Goal: Transaction & Acquisition: Download file/media

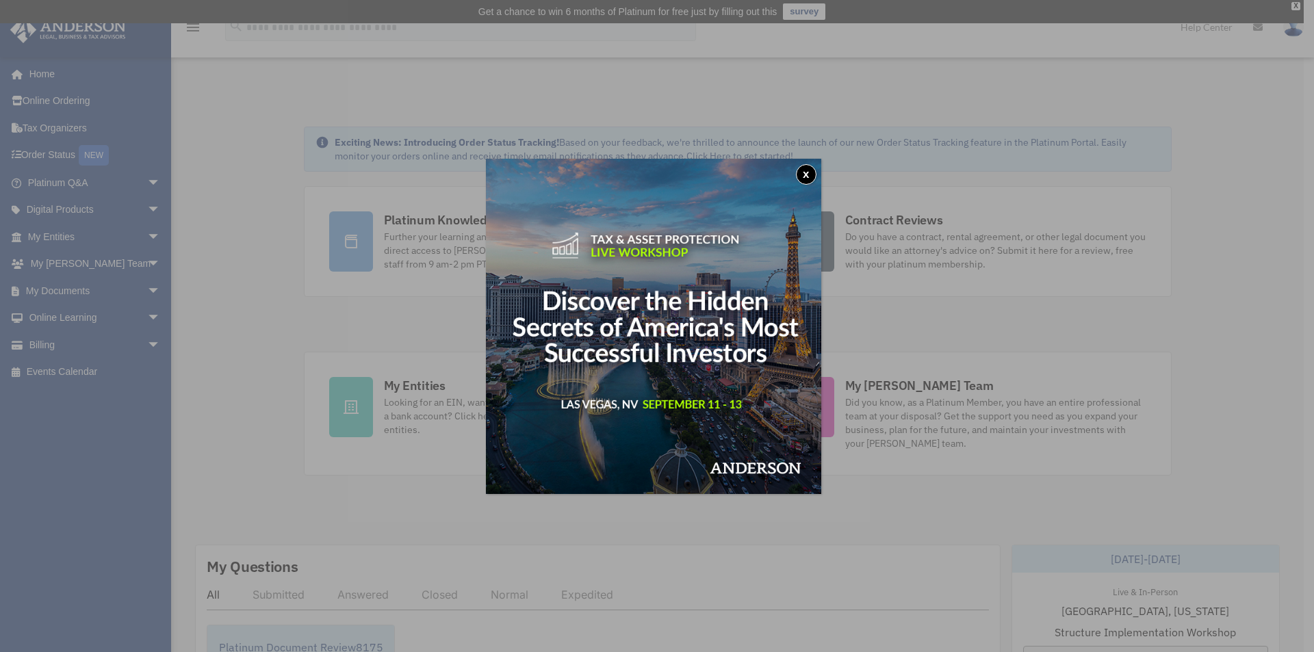
click at [74, 287] on div "x" at bounding box center [657, 326] width 1314 height 652
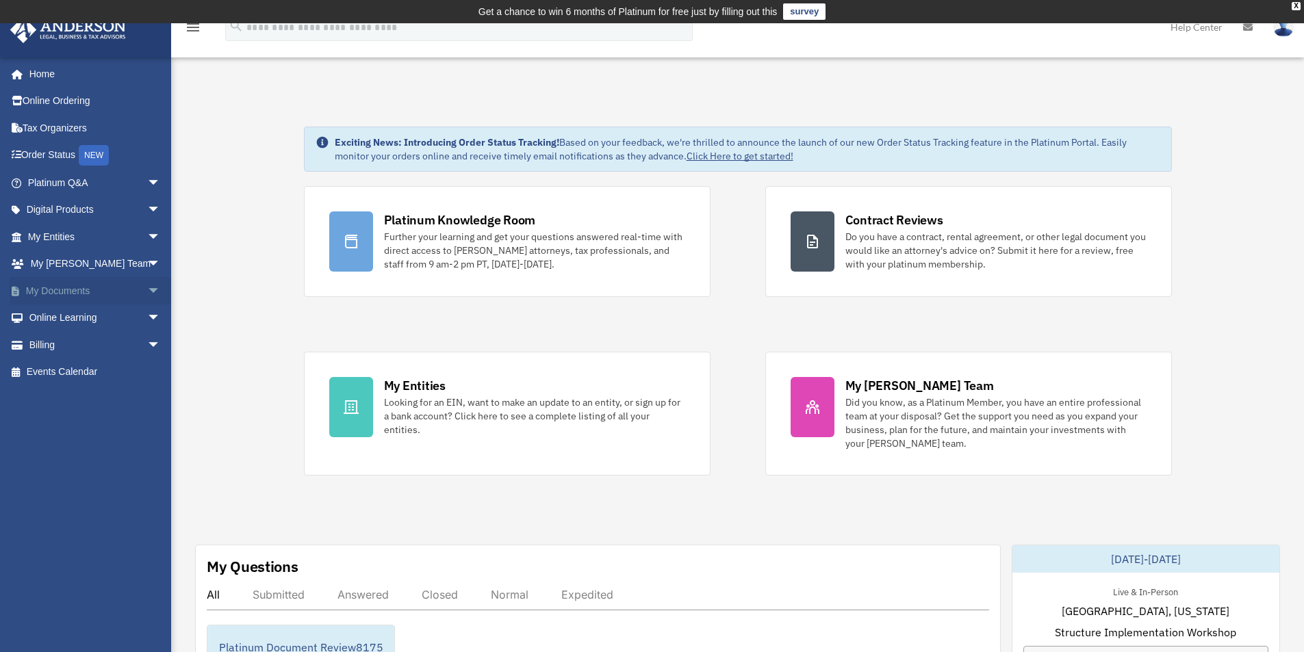
click at [107, 287] on link "My Documents arrow_drop_down" at bounding box center [96, 290] width 172 height 27
click at [147, 290] on span "arrow_drop_down" at bounding box center [160, 291] width 27 height 28
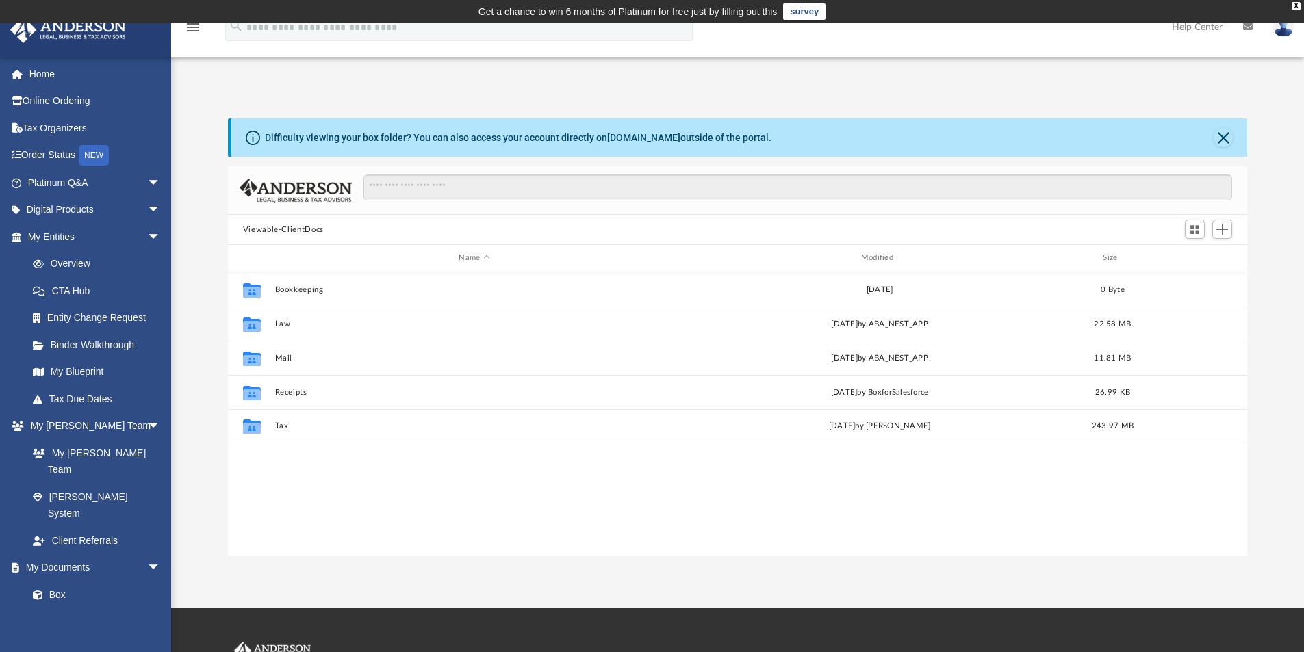
scroll to position [301, 1009]
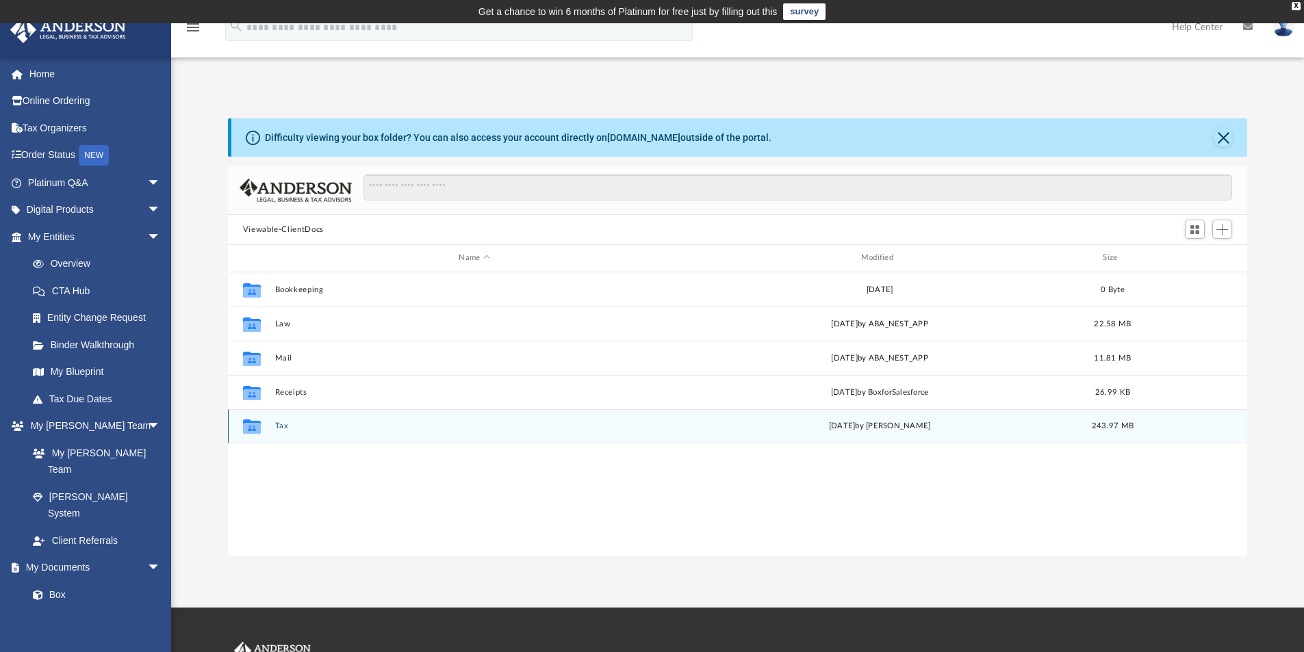
click at [316, 424] on button "Tax" at bounding box center [473, 426] width 399 height 9
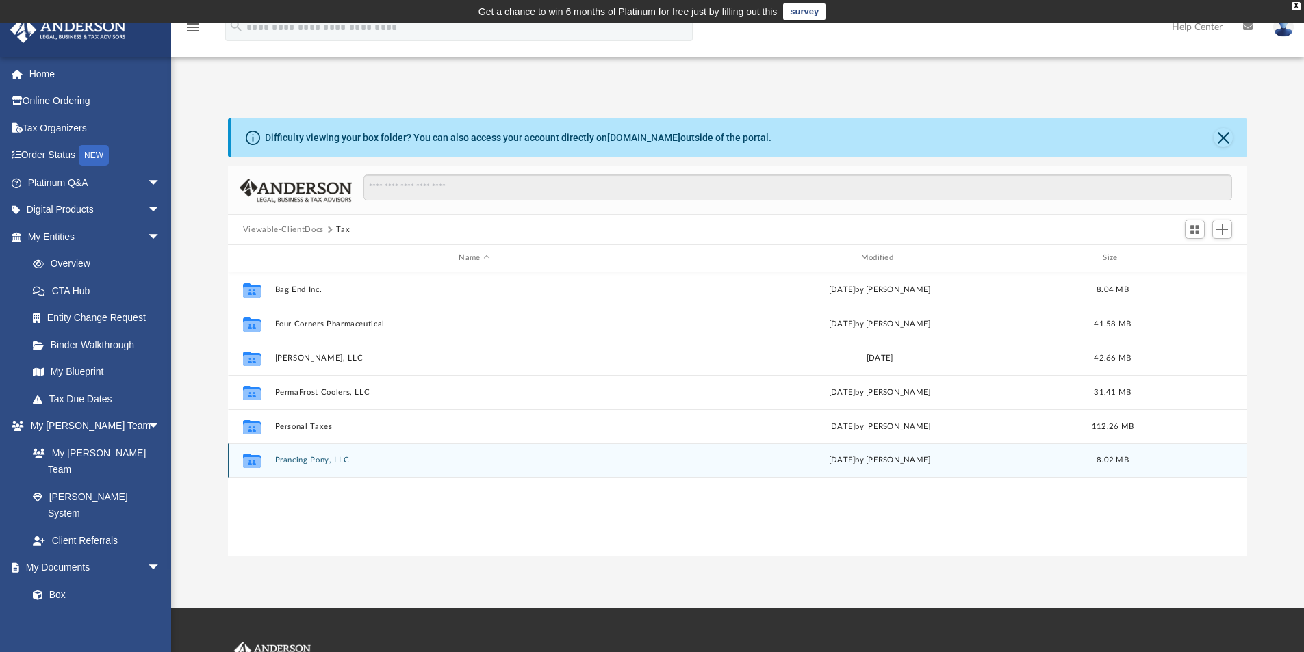
click at [734, 463] on div "Mon Jul 28 2025 by Jasmine Splunge" at bounding box center [879, 460] width 399 height 12
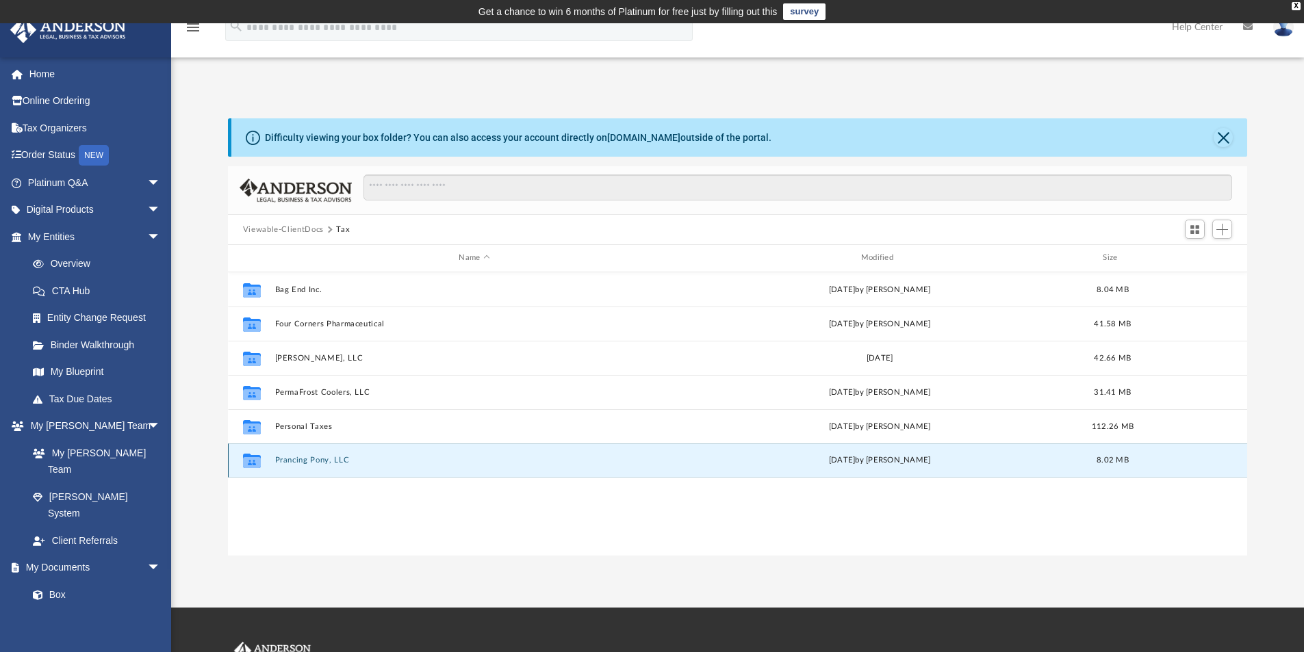
click at [734, 464] on div "Mon Jul 28 2025 by Jasmine Splunge" at bounding box center [879, 460] width 399 height 12
click at [325, 459] on button "Prancing Pony, LLC" at bounding box center [473, 460] width 399 height 9
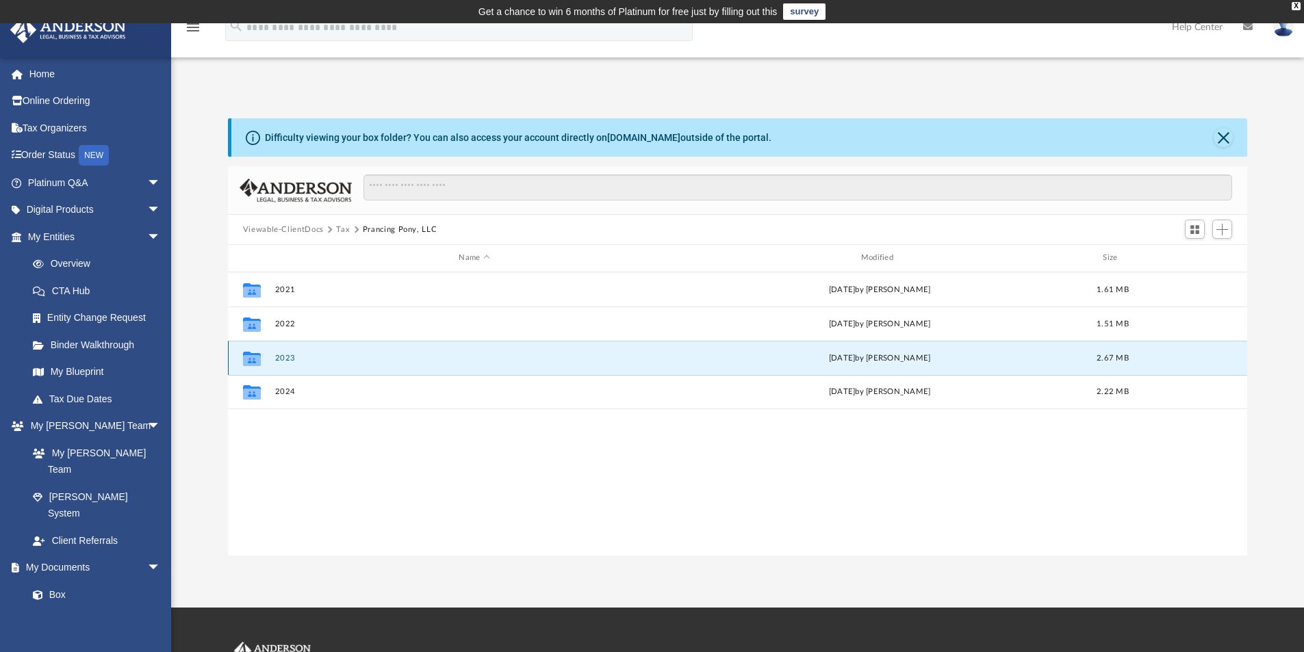
click at [669, 358] on button "2023" at bounding box center [473, 358] width 399 height 9
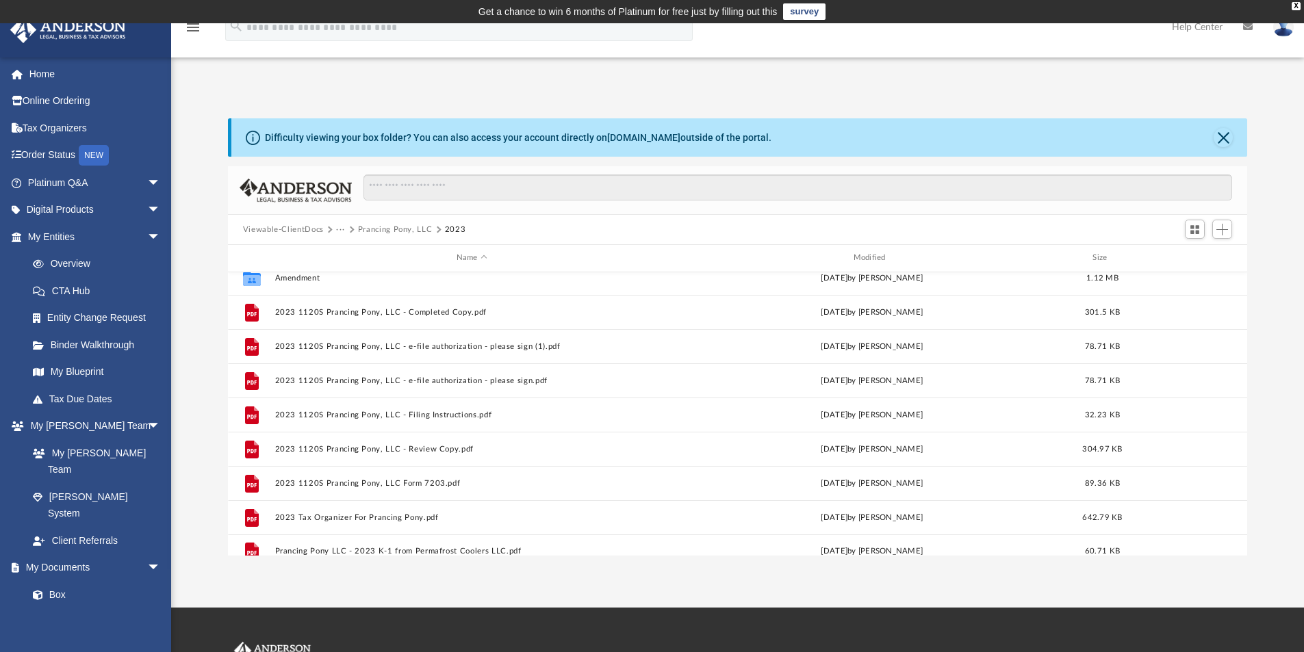
scroll to position [0, 0]
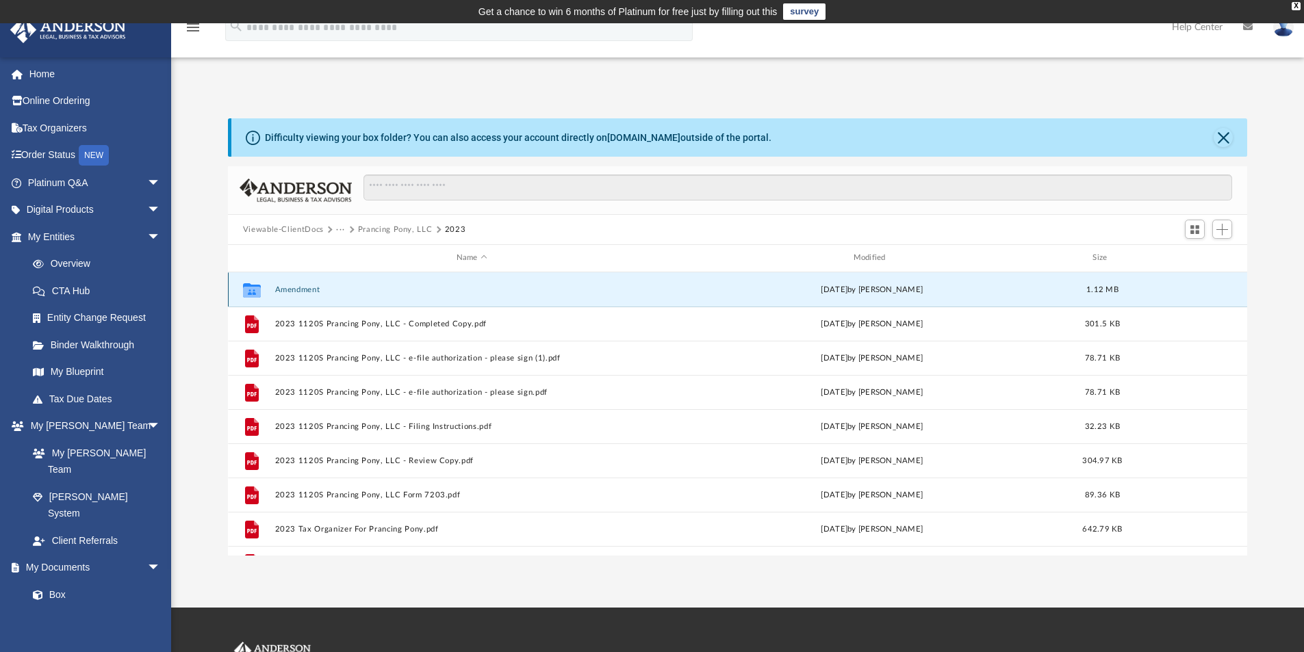
click at [636, 285] on button "Amendment" at bounding box center [471, 289] width 394 height 9
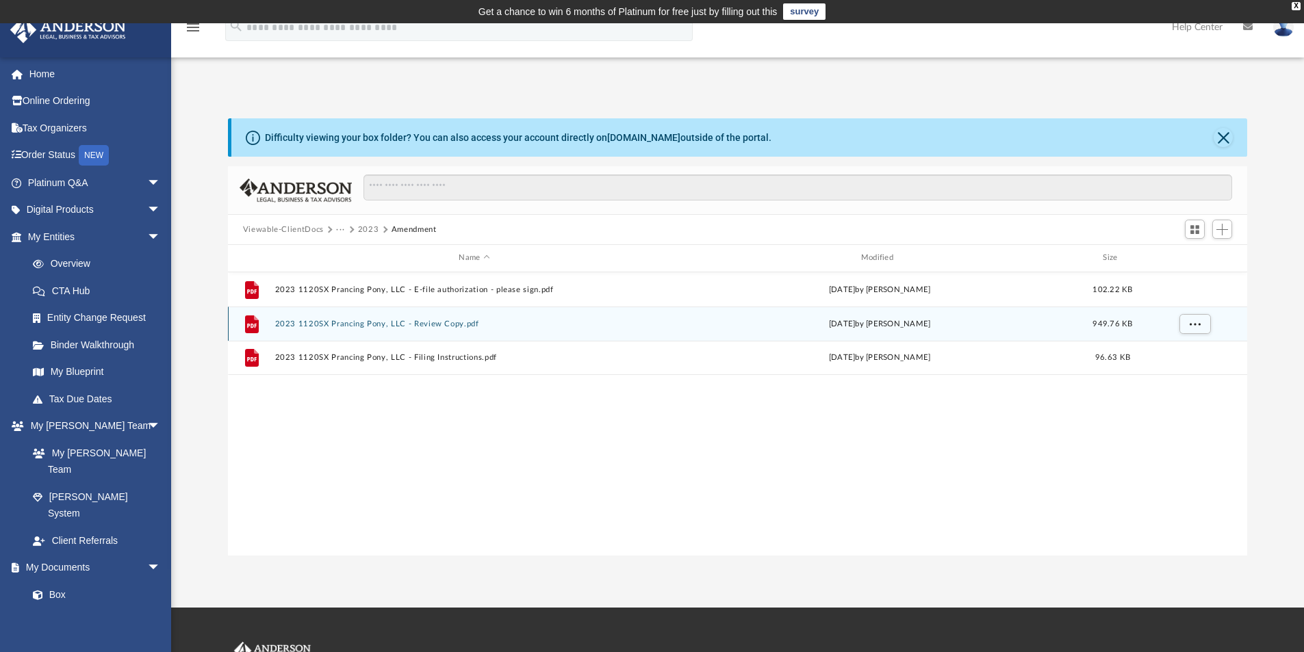
click at [790, 322] on div "Thu May 8 2025 by Mohammed Kaka" at bounding box center [879, 324] width 399 height 12
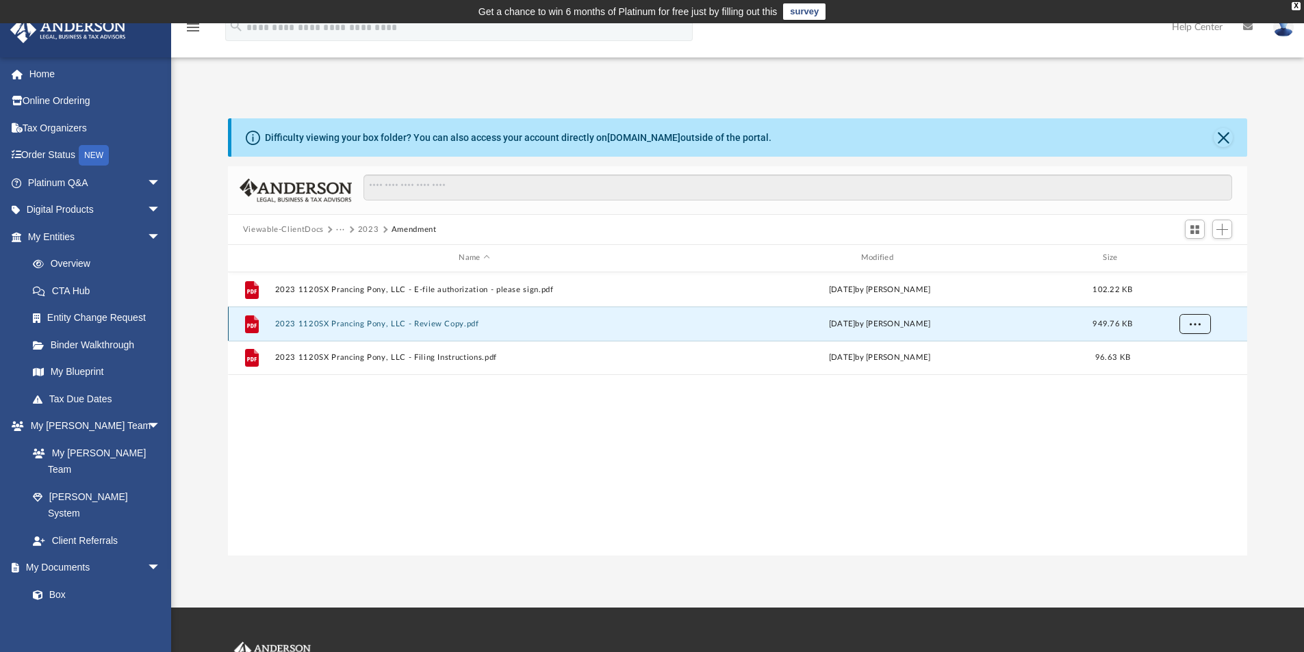
click at [1194, 325] on span "More options" at bounding box center [1194, 324] width 11 height 8
click at [1181, 376] on li "Download" at bounding box center [1182, 373] width 40 height 14
click at [77, 581] on link "Box" at bounding box center [100, 594] width 162 height 27
click at [1222, 133] on button "Close" at bounding box center [1223, 137] width 19 height 19
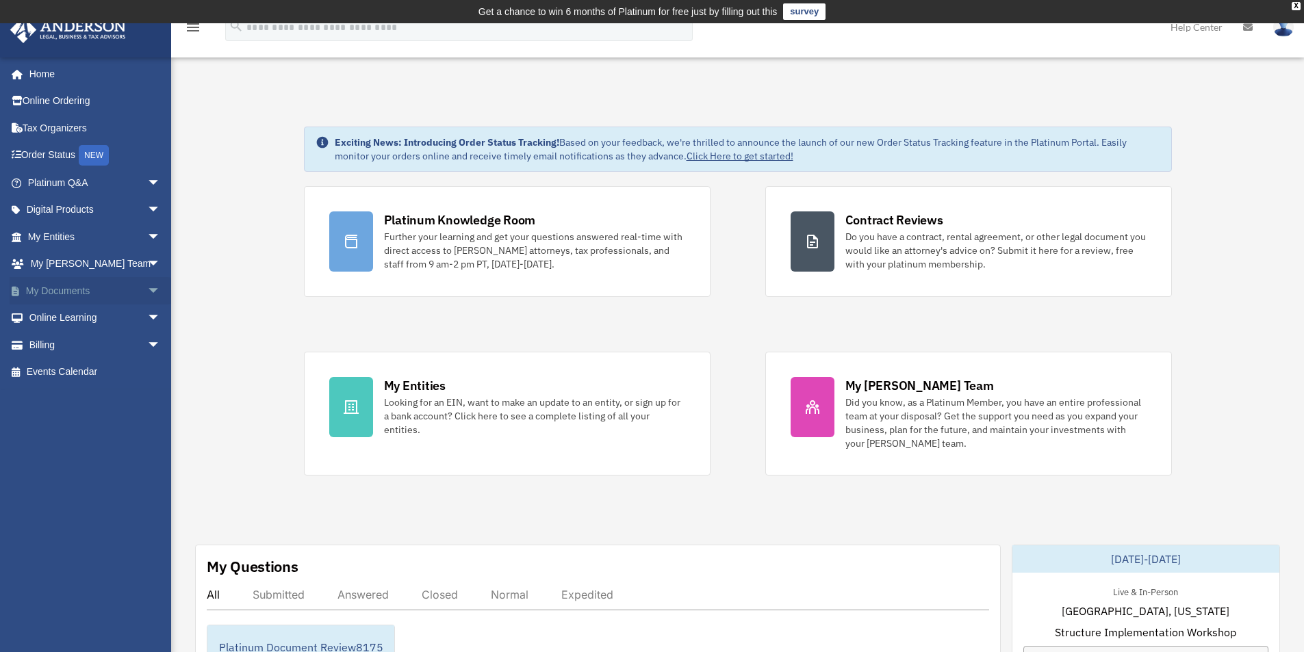
click at [77, 292] on link "My Documents arrow_drop_down" at bounding box center [96, 290] width 172 height 27
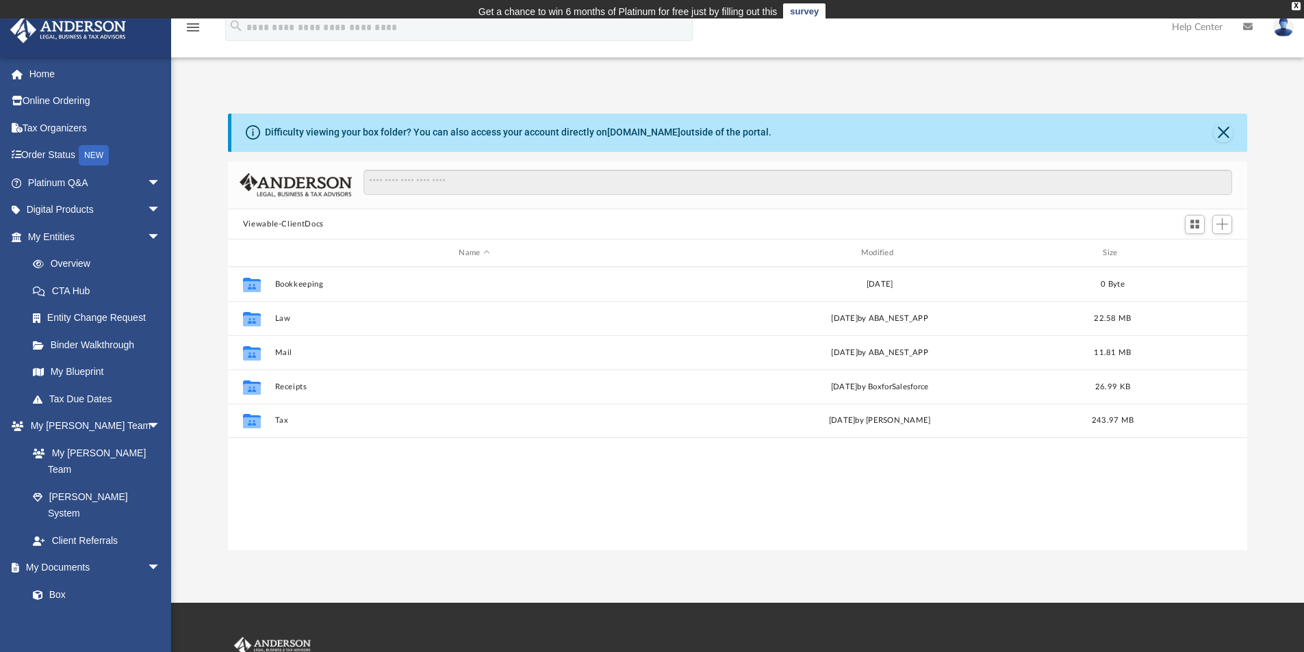
scroll to position [301, 1009]
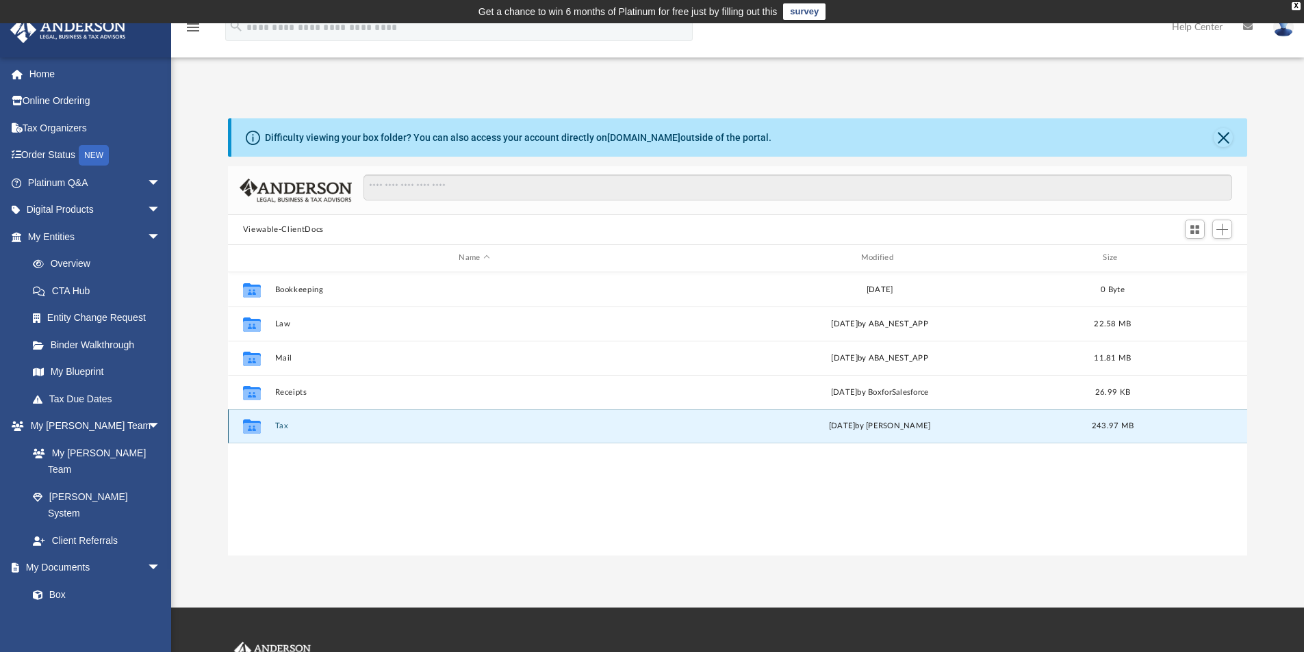
click at [366, 429] on button "Tax" at bounding box center [473, 426] width 399 height 9
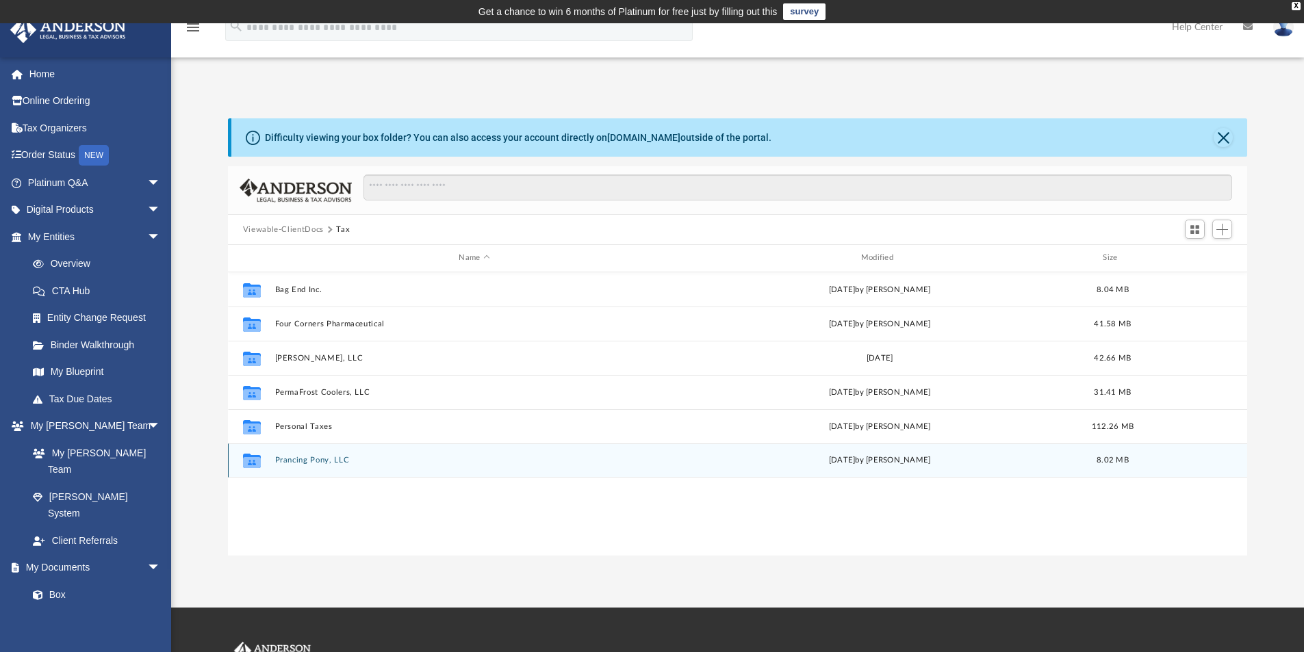
click at [786, 457] on div "Mon Jul 28 2025 by Jasmine Splunge" at bounding box center [879, 460] width 399 height 12
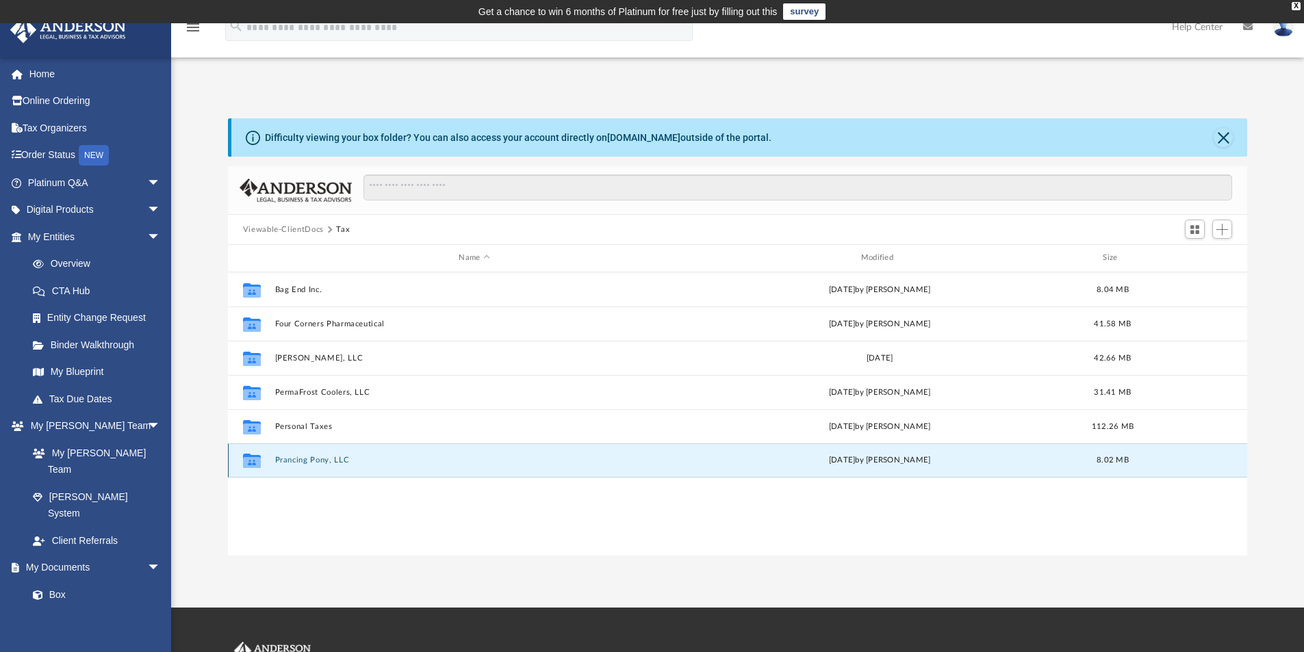
click at [831, 459] on div "Mon Jul 28 2025 by Jasmine Splunge" at bounding box center [879, 460] width 399 height 12
click at [321, 458] on button "Prancing Pony, LLC" at bounding box center [473, 460] width 399 height 9
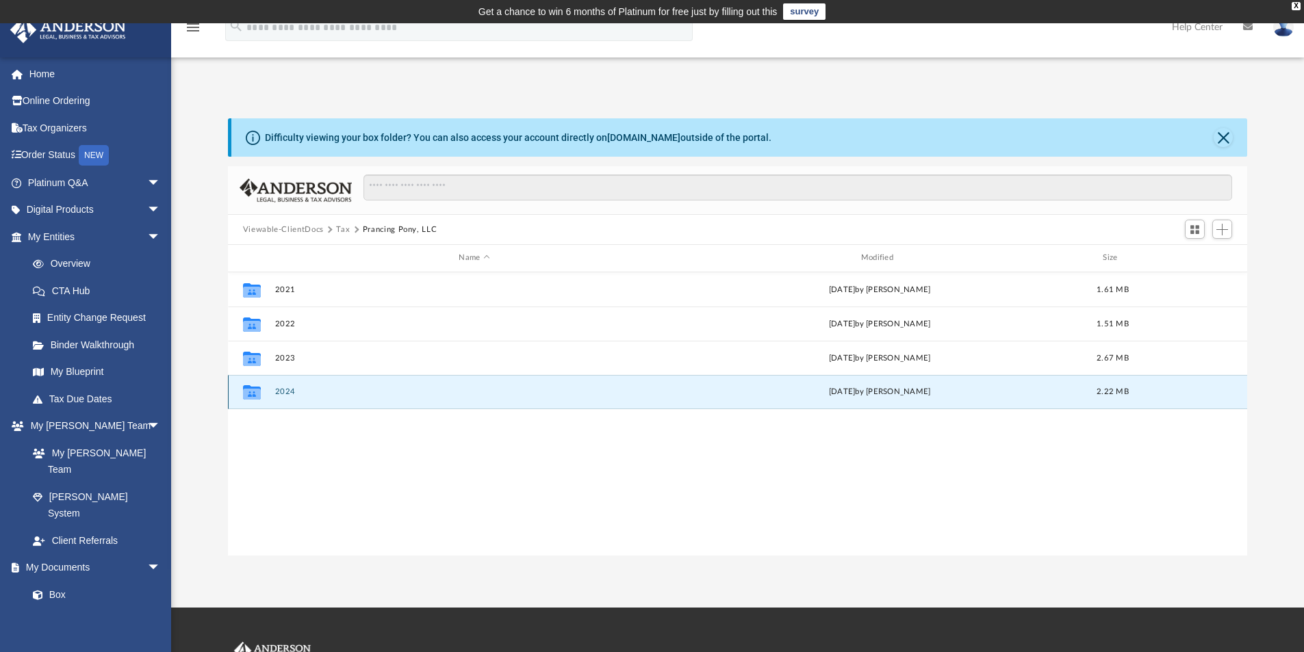
click at [288, 389] on button "2024" at bounding box center [473, 391] width 399 height 9
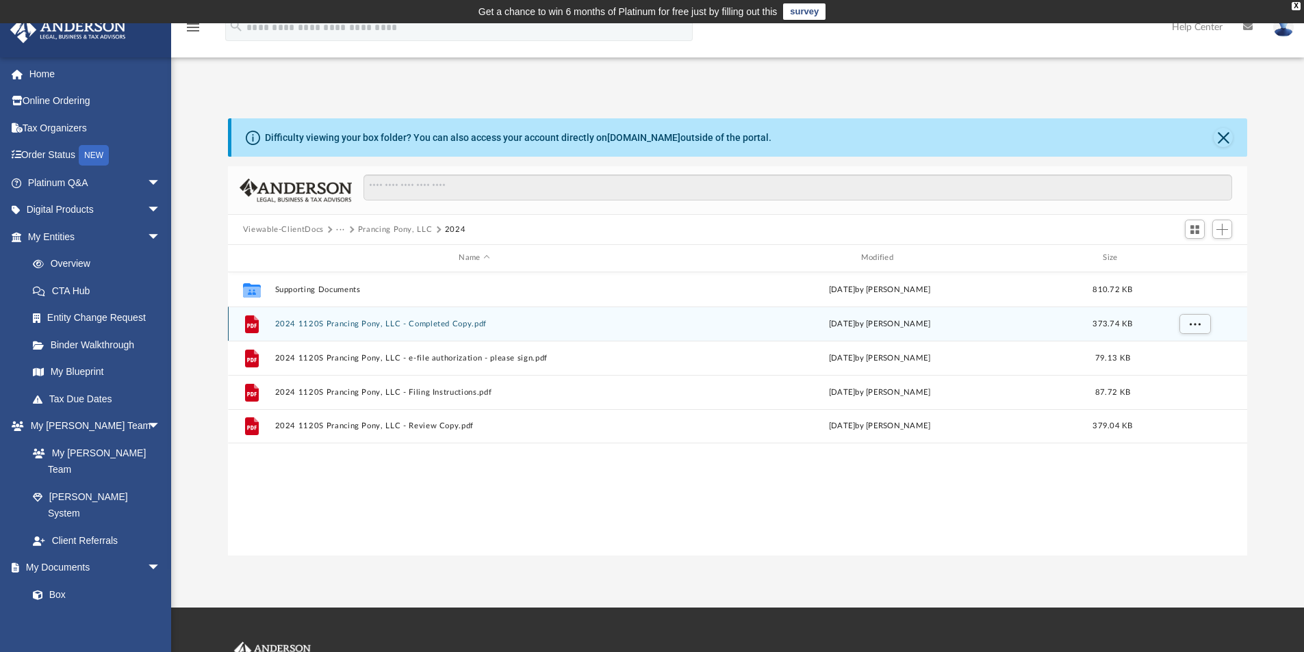
click at [794, 324] on div "Mon Jul 28 2025 by Jasmine Splunge" at bounding box center [879, 324] width 399 height 12
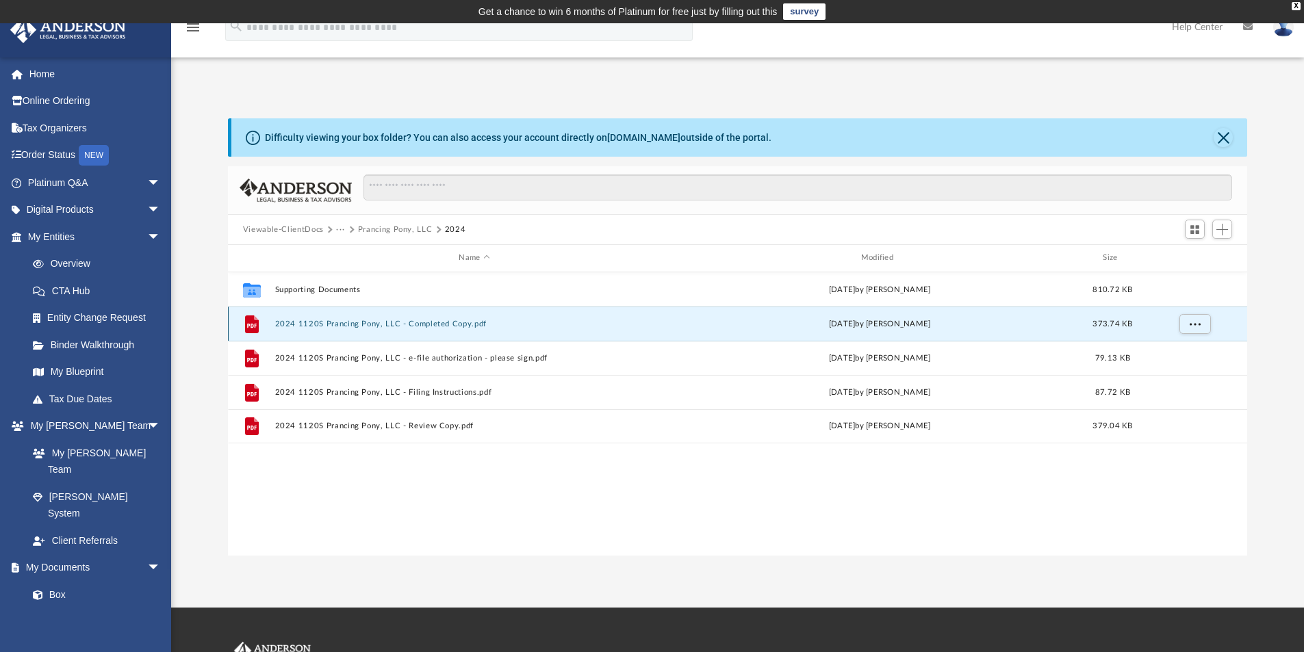
click at [794, 324] on div "Mon Jul 28 2025 by Jasmine Splunge" at bounding box center [879, 324] width 399 height 12
click at [420, 320] on button "2024 1120S Prancing Pony, LLC - Completed Copy.pdf" at bounding box center [473, 324] width 399 height 9
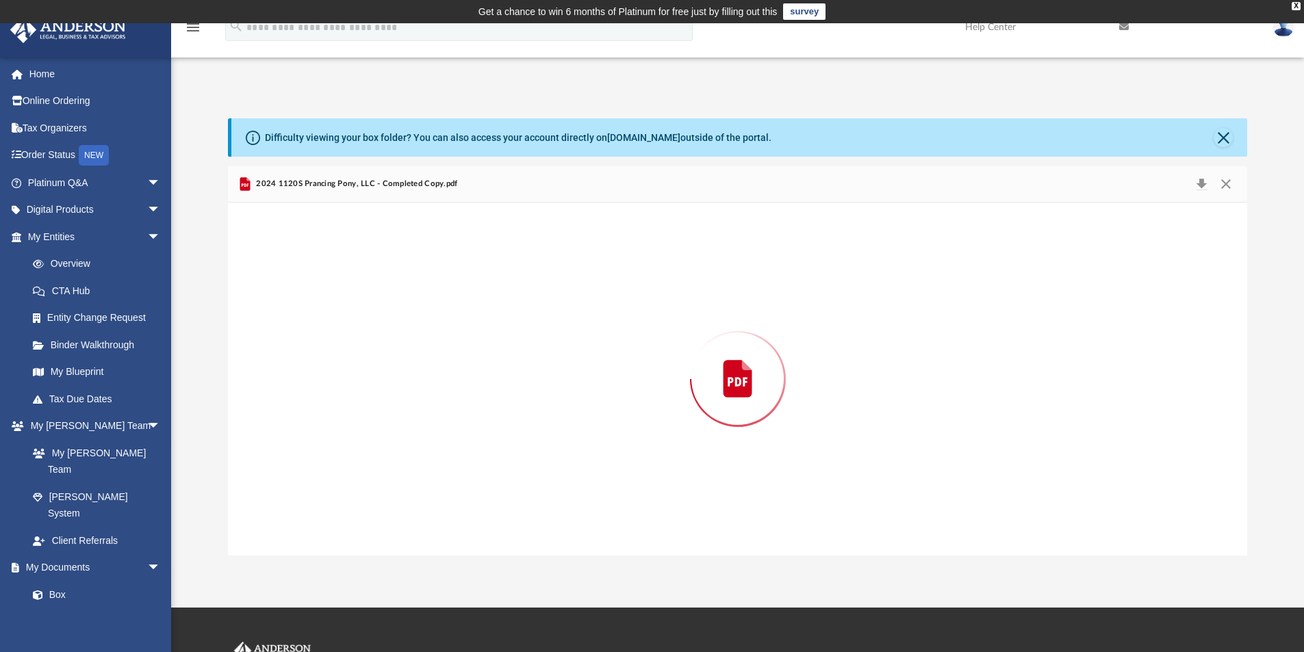
click at [420, 320] on div "Preview" at bounding box center [738, 379] width 1020 height 353
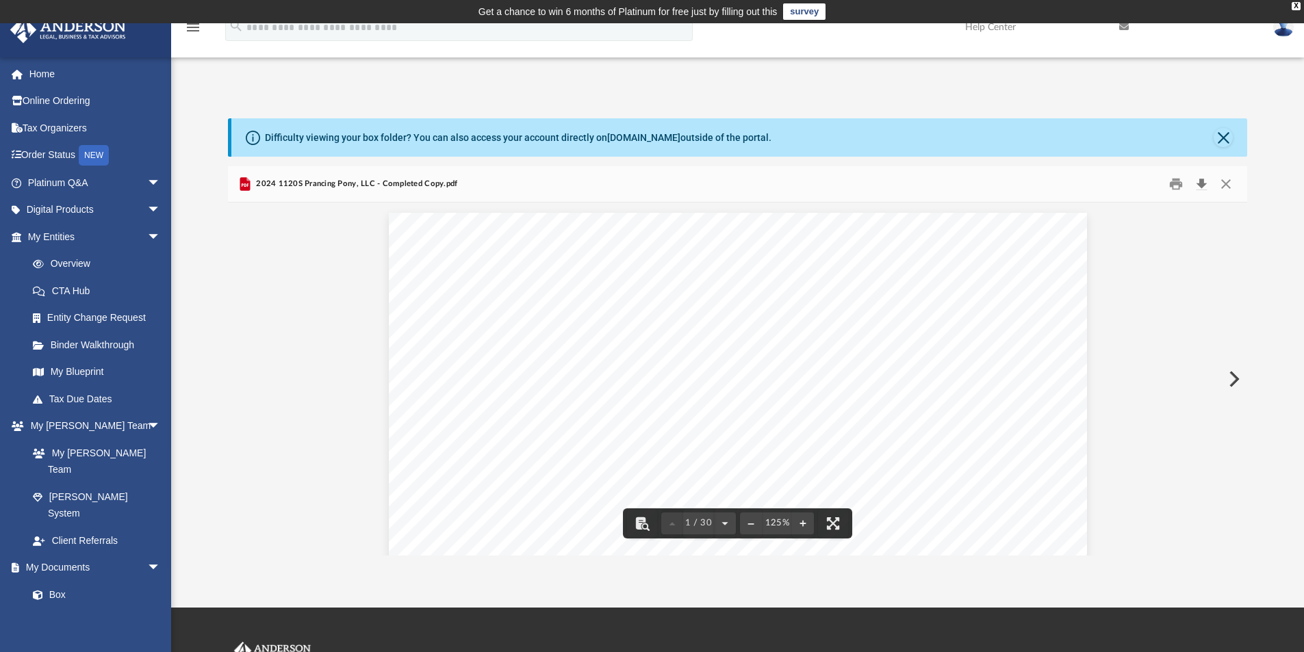
click at [1201, 183] on button "Download" at bounding box center [1201, 184] width 25 height 21
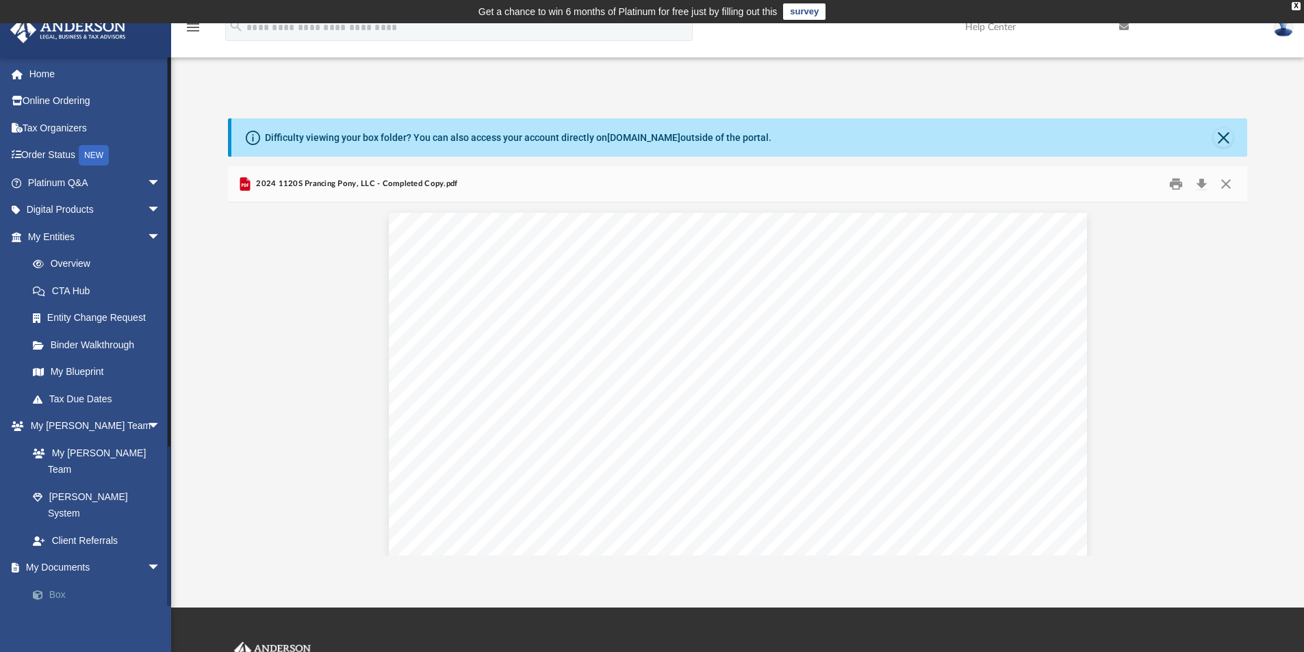
click at [64, 581] on link "Box" at bounding box center [100, 594] width 162 height 27
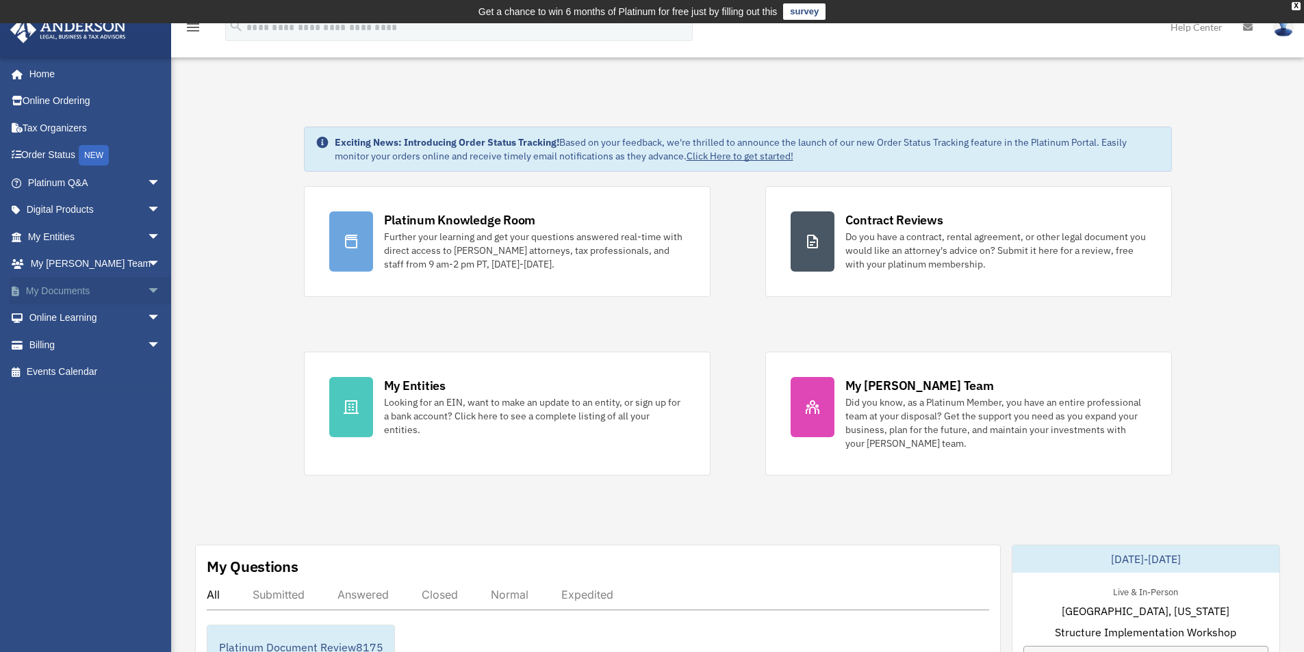
click at [98, 292] on link "My Documents arrow_drop_down" at bounding box center [96, 290] width 172 height 27
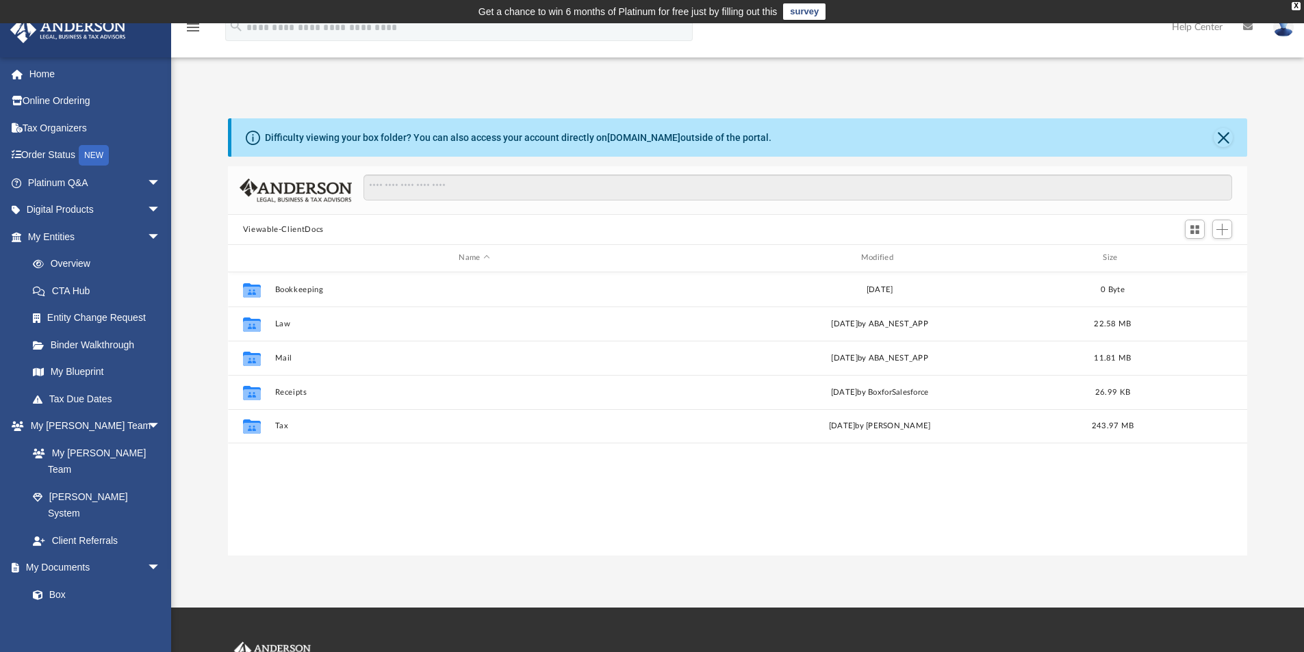
scroll to position [301, 1009]
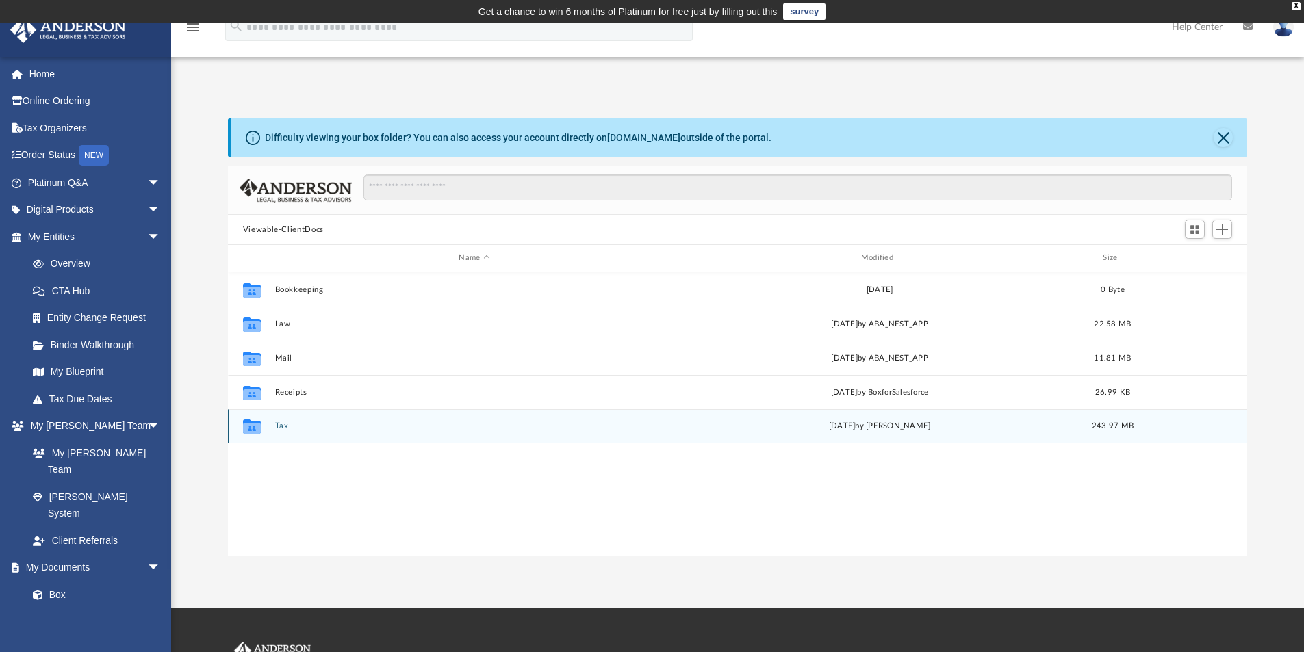
click at [420, 422] on button "Tax" at bounding box center [473, 426] width 399 height 9
click at [309, 425] on button "Personal Taxes" at bounding box center [473, 426] width 399 height 9
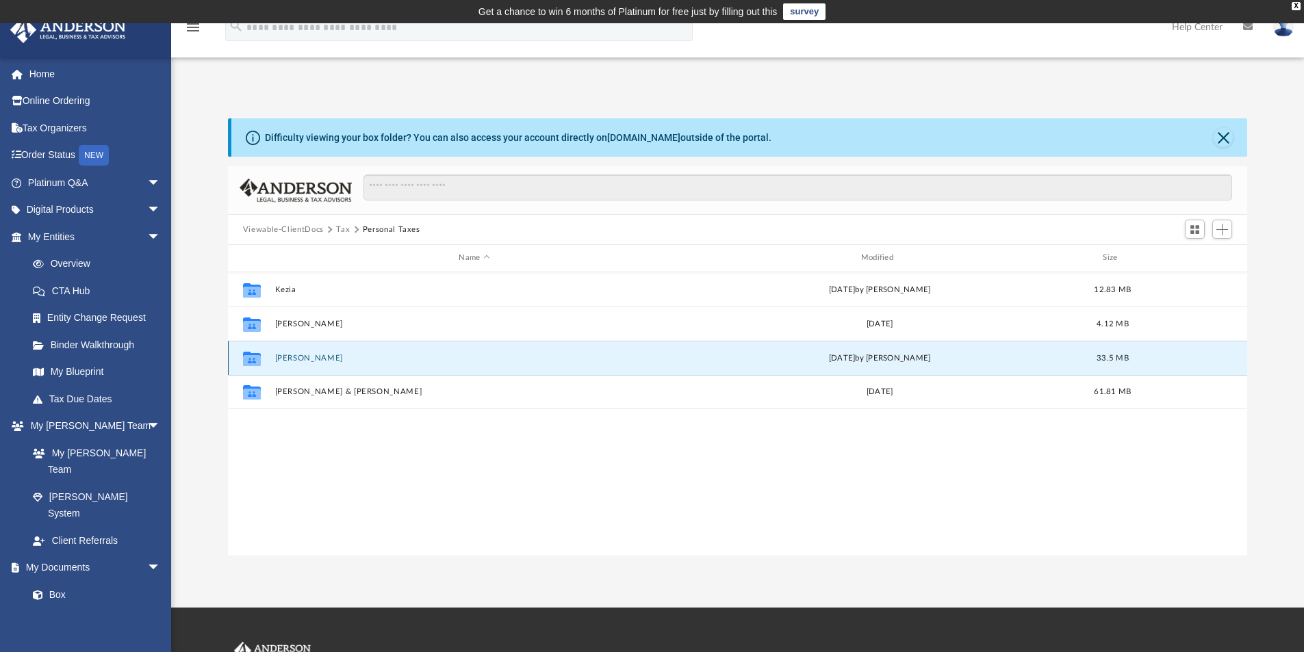
click at [281, 358] on button "[PERSON_NAME]" at bounding box center [473, 358] width 399 height 9
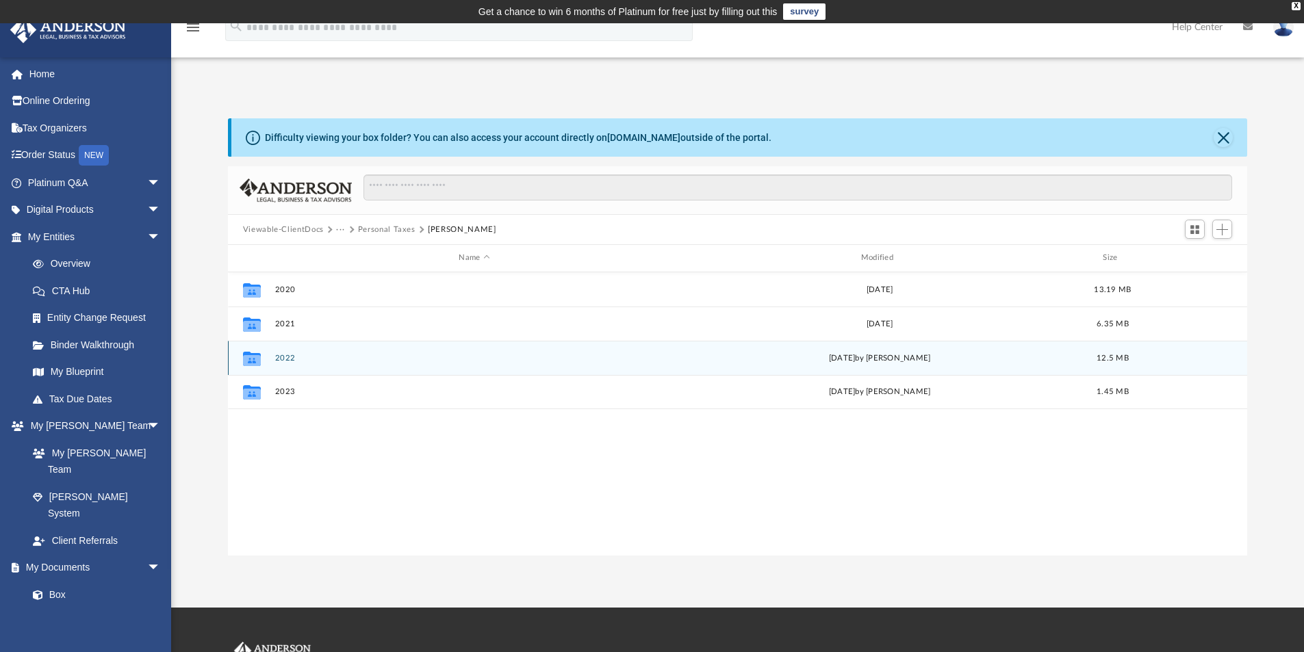
click at [283, 357] on button "2022" at bounding box center [473, 358] width 399 height 9
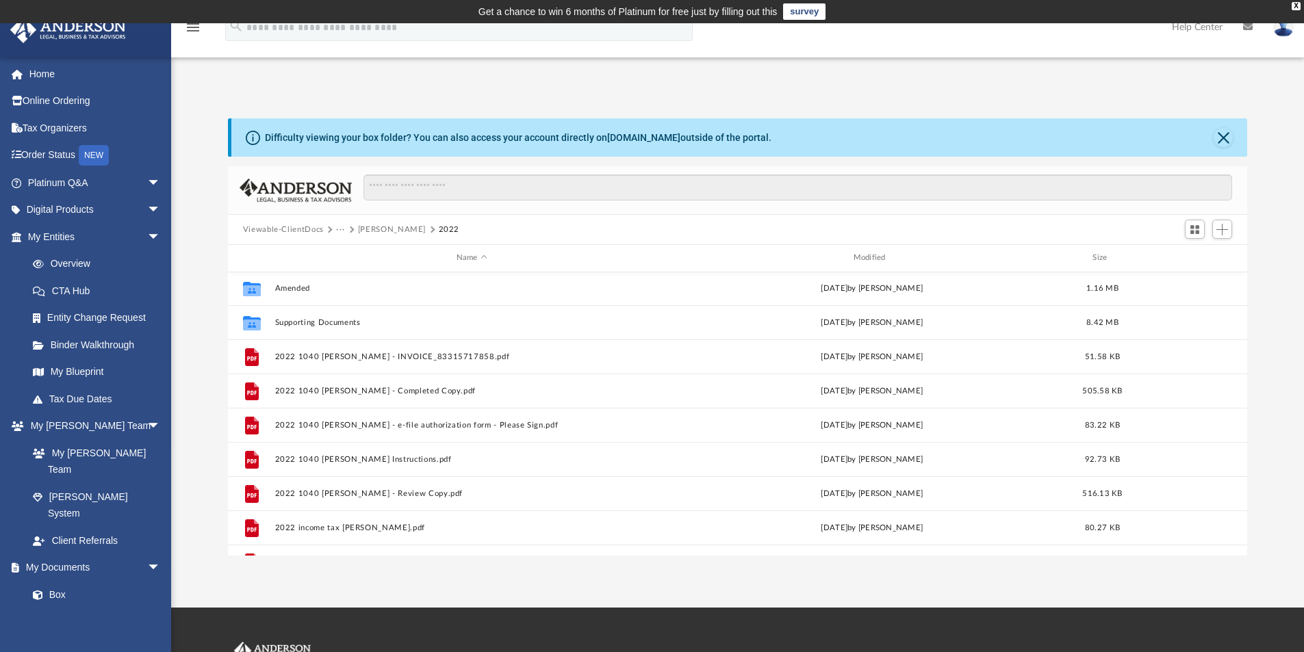
scroll to position [0, 0]
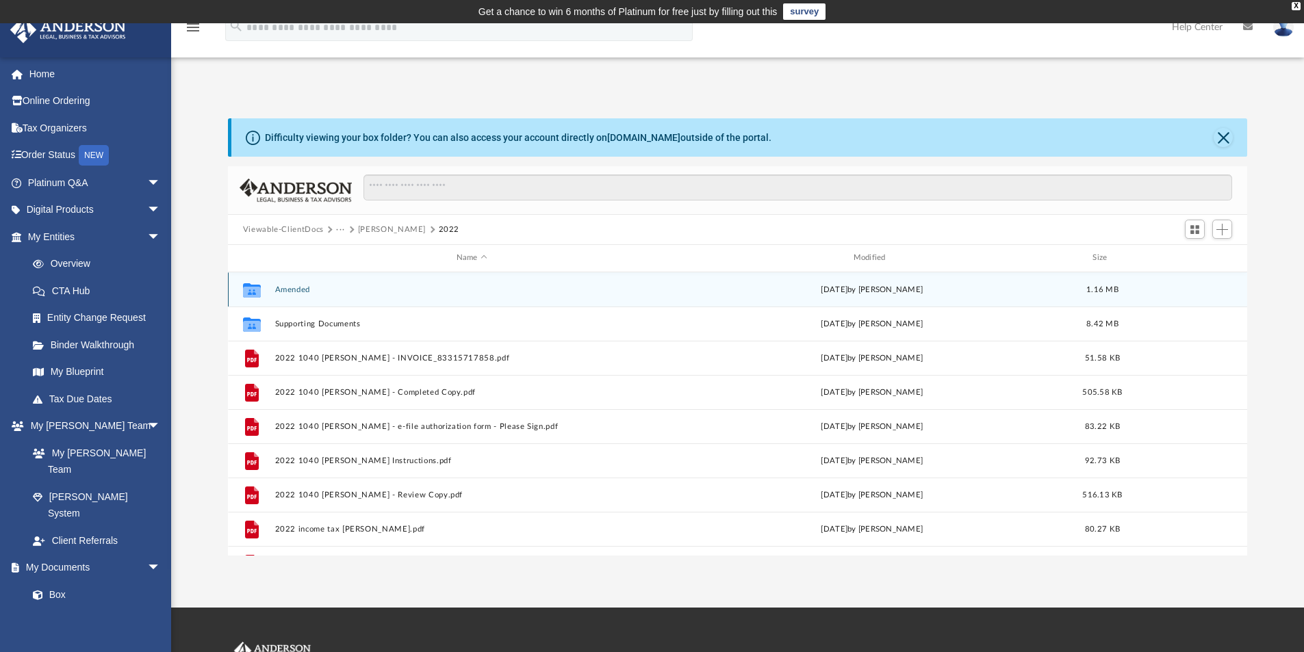
click at [291, 287] on button "Amended" at bounding box center [471, 289] width 394 height 9
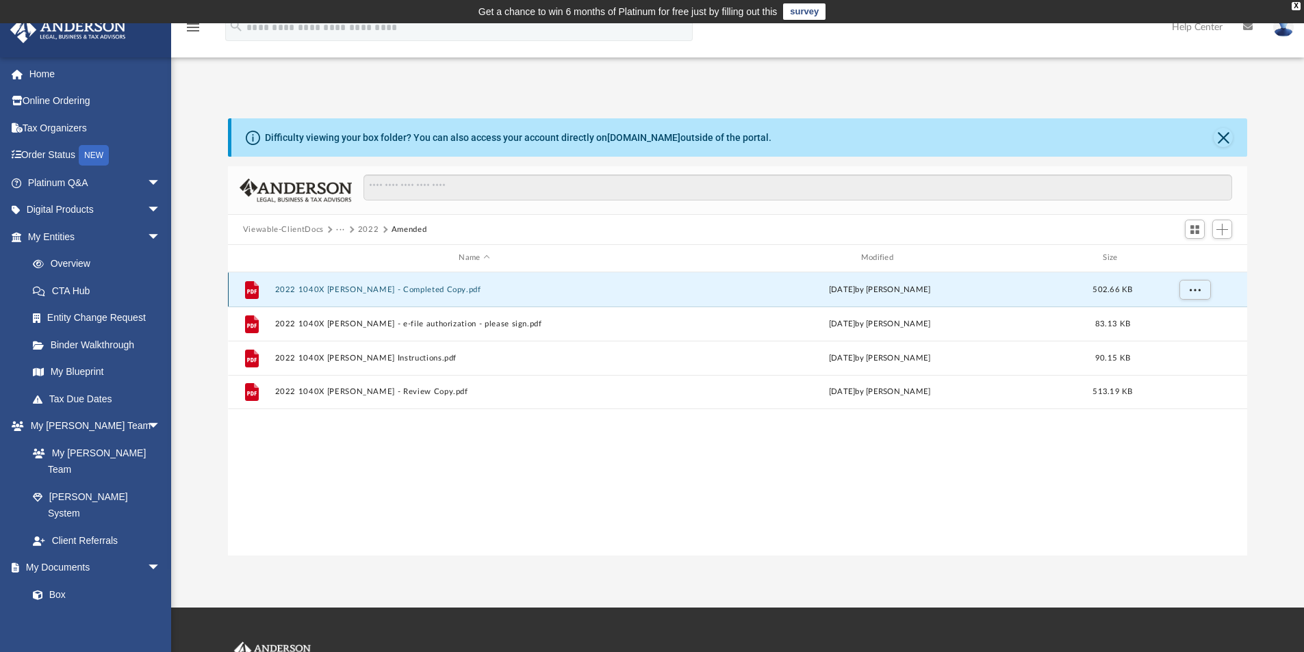
click at [389, 289] on button "2022 1040X Bottomley, Paul - Completed Copy.pdf" at bounding box center [473, 289] width 399 height 9
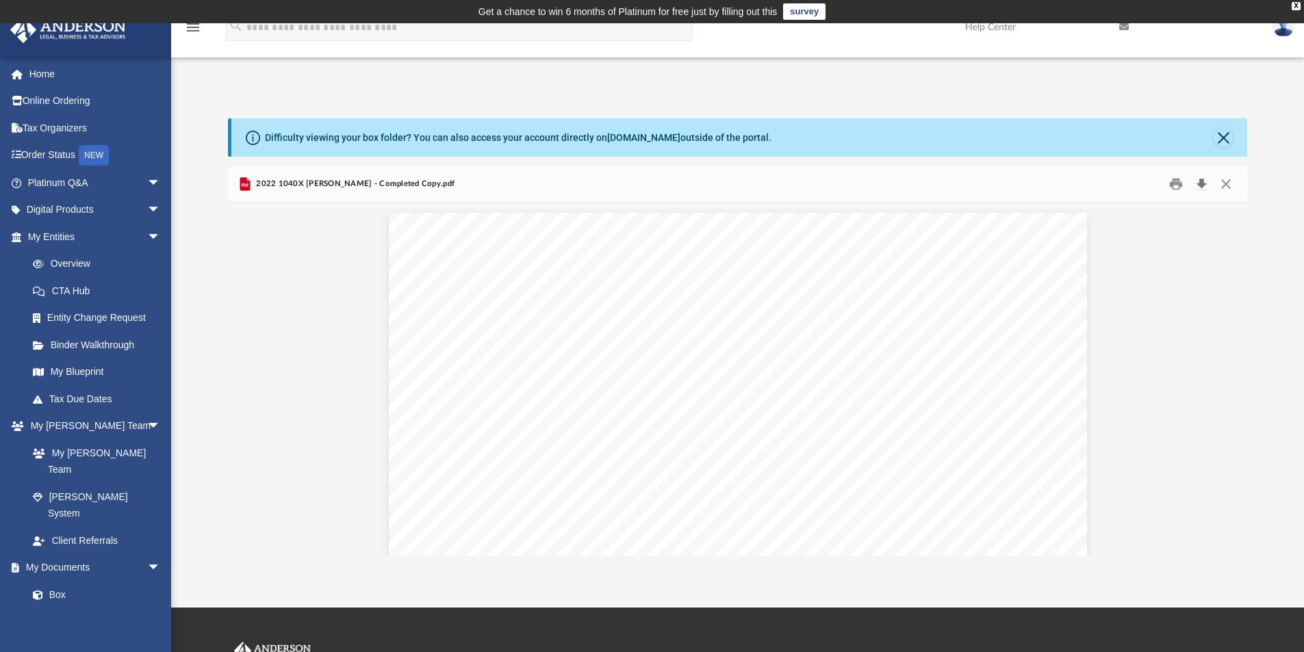
click at [1202, 181] on button "Download" at bounding box center [1201, 184] width 25 height 21
click at [65, 581] on link "Box" at bounding box center [100, 594] width 162 height 27
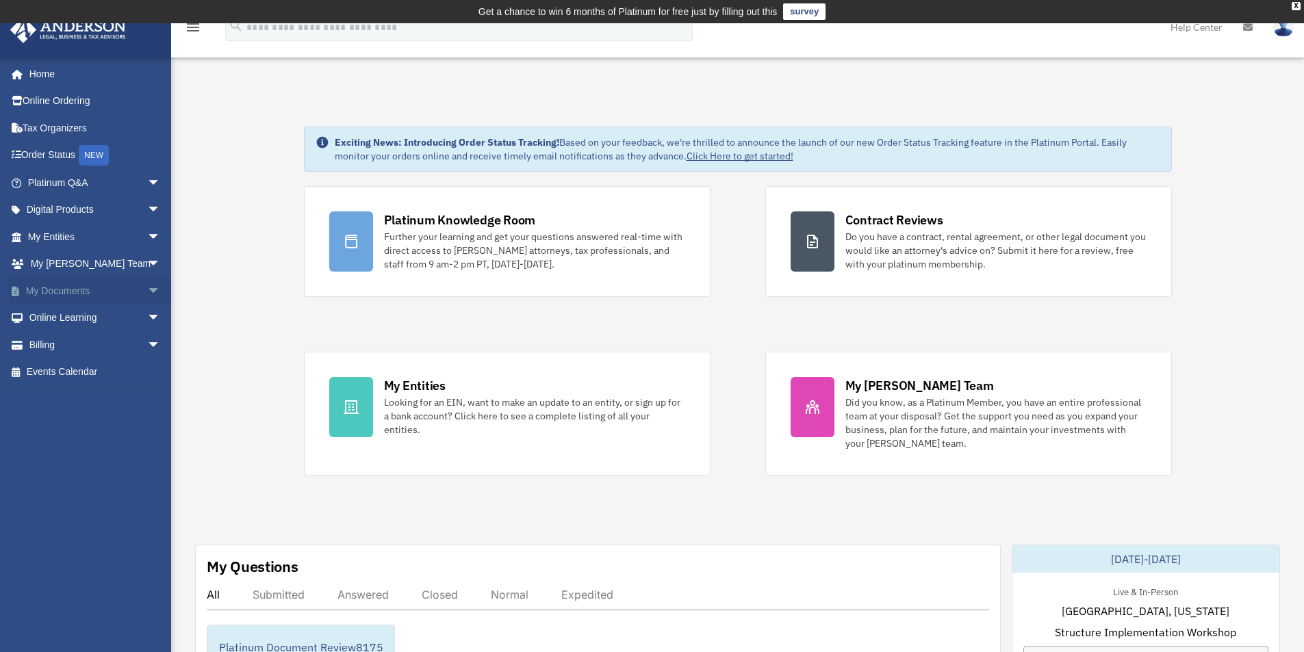
click at [81, 290] on link "My Documents arrow_drop_down" at bounding box center [96, 290] width 172 height 27
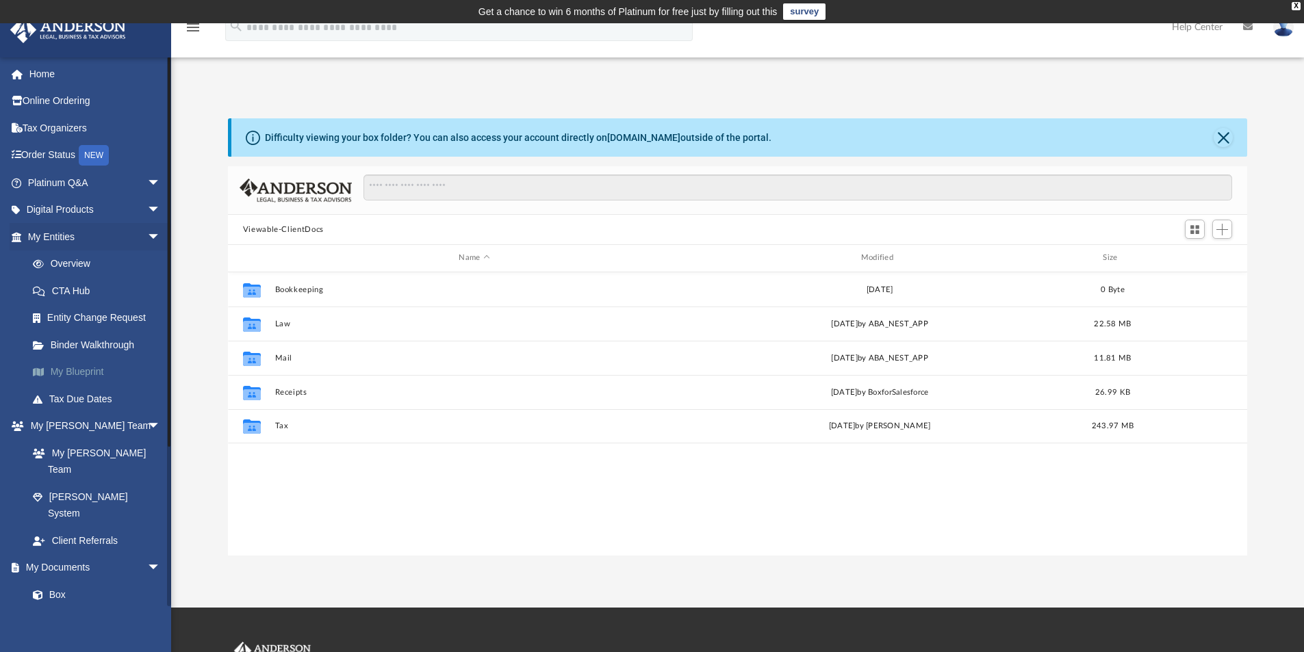
scroll to position [301, 1009]
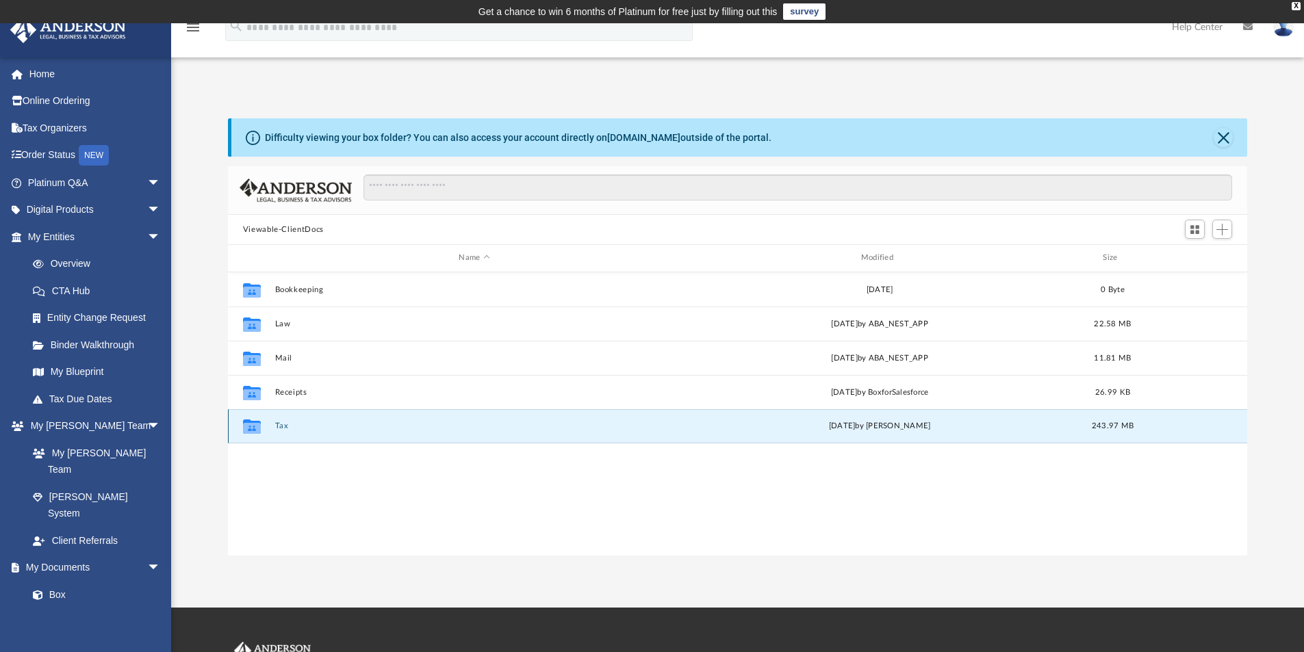
click at [277, 426] on button "Tax" at bounding box center [473, 426] width 399 height 9
click at [309, 424] on button "Personal Taxes" at bounding box center [473, 426] width 399 height 9
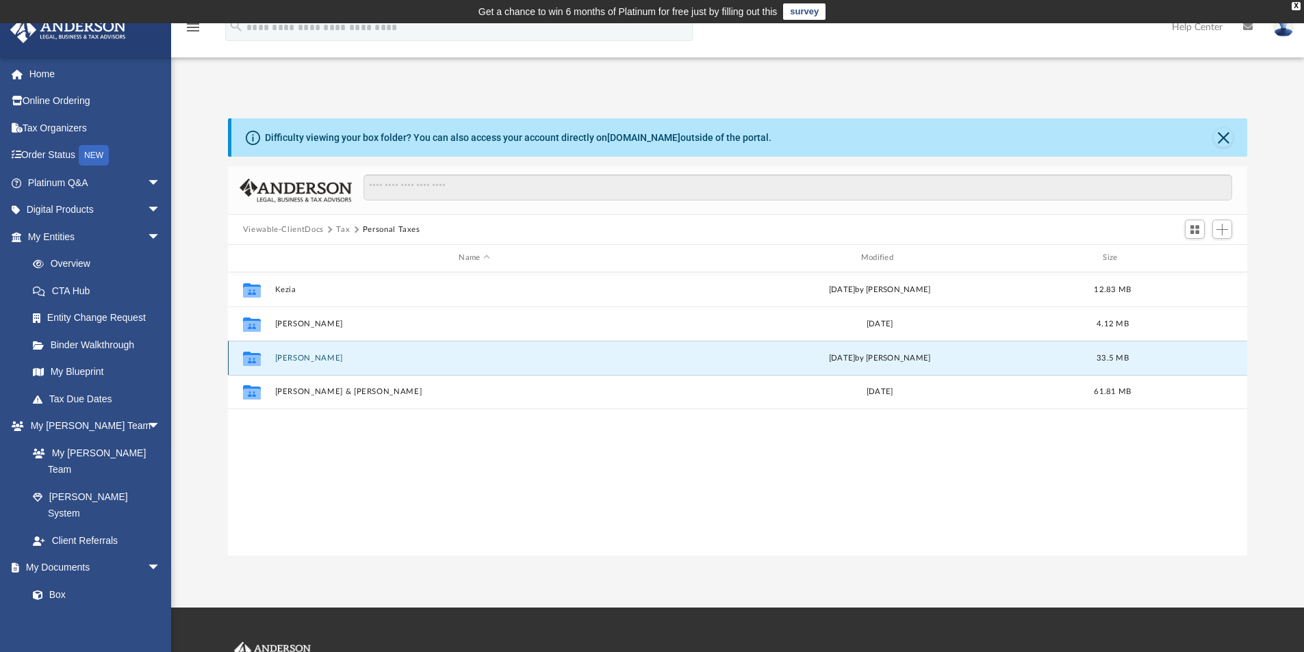
click at [287, 361] on button "[PERSON_NAME]" at bounding box center [473, 358] width 399 height 9
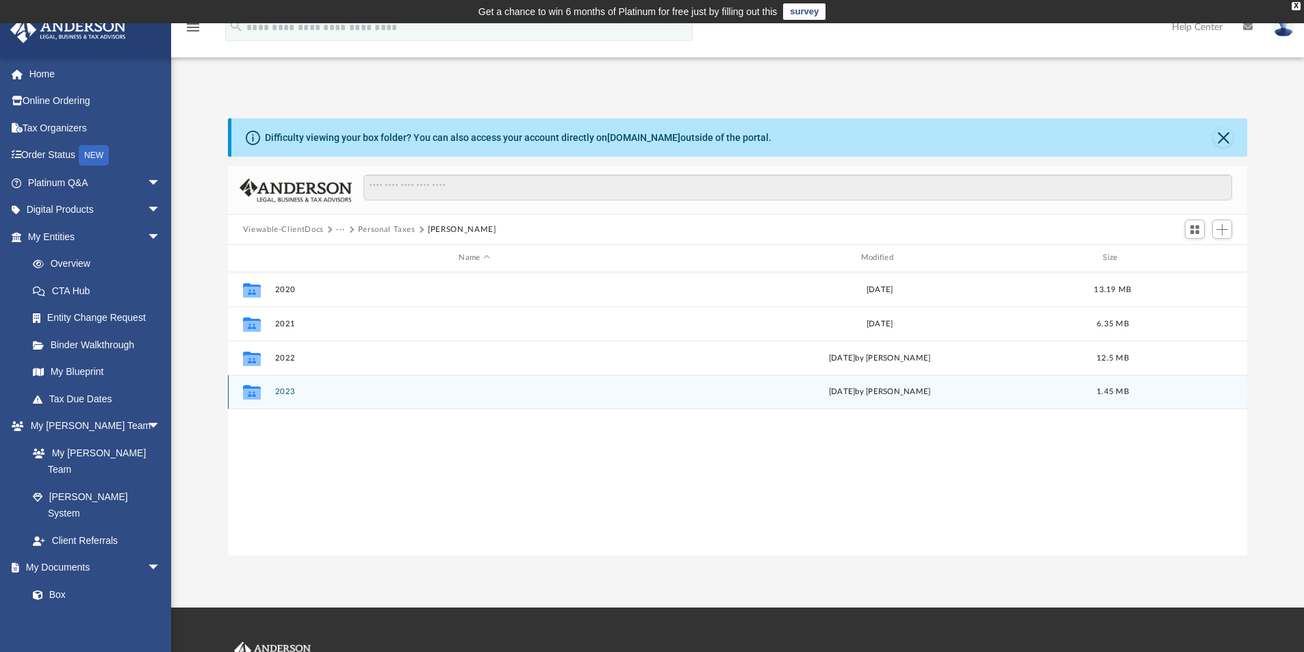
click at [286, 389] on button "2023" at bounding box center [473, 391] width 399 height 9
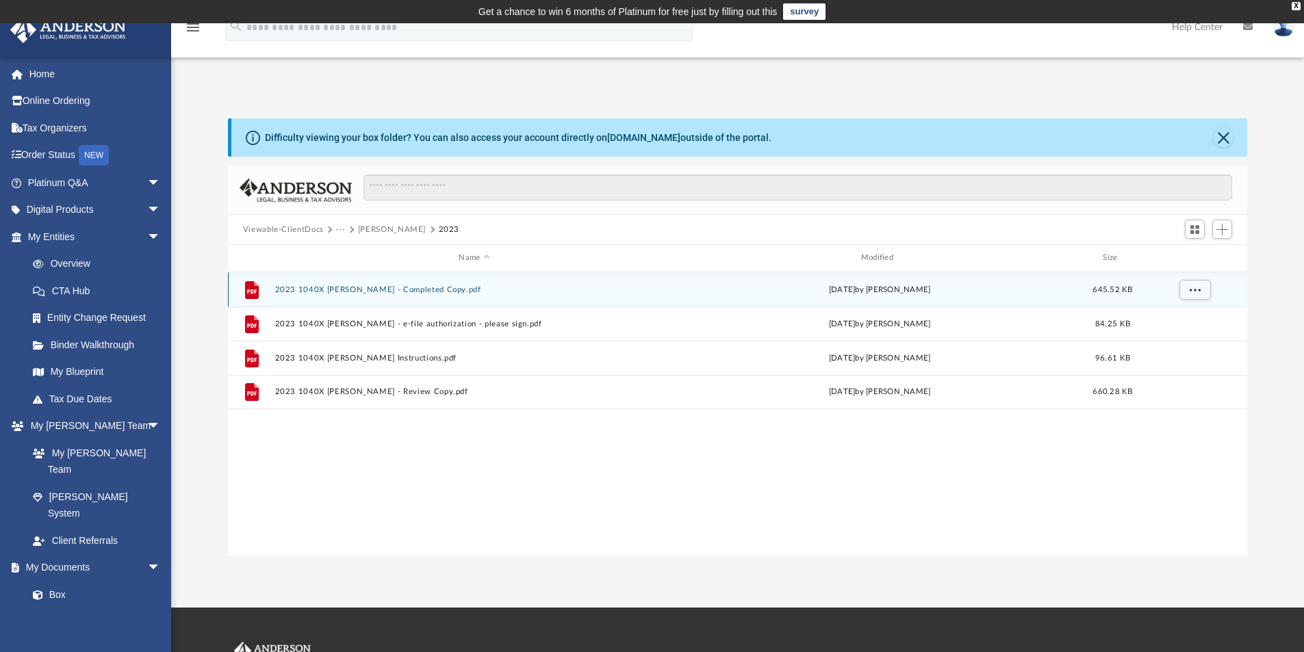
click at [376, 288] on button "2023 1040X [PERSON_NAME] - Completed Copy.pdf" at bounding box center [473, 289] width 399 height 9
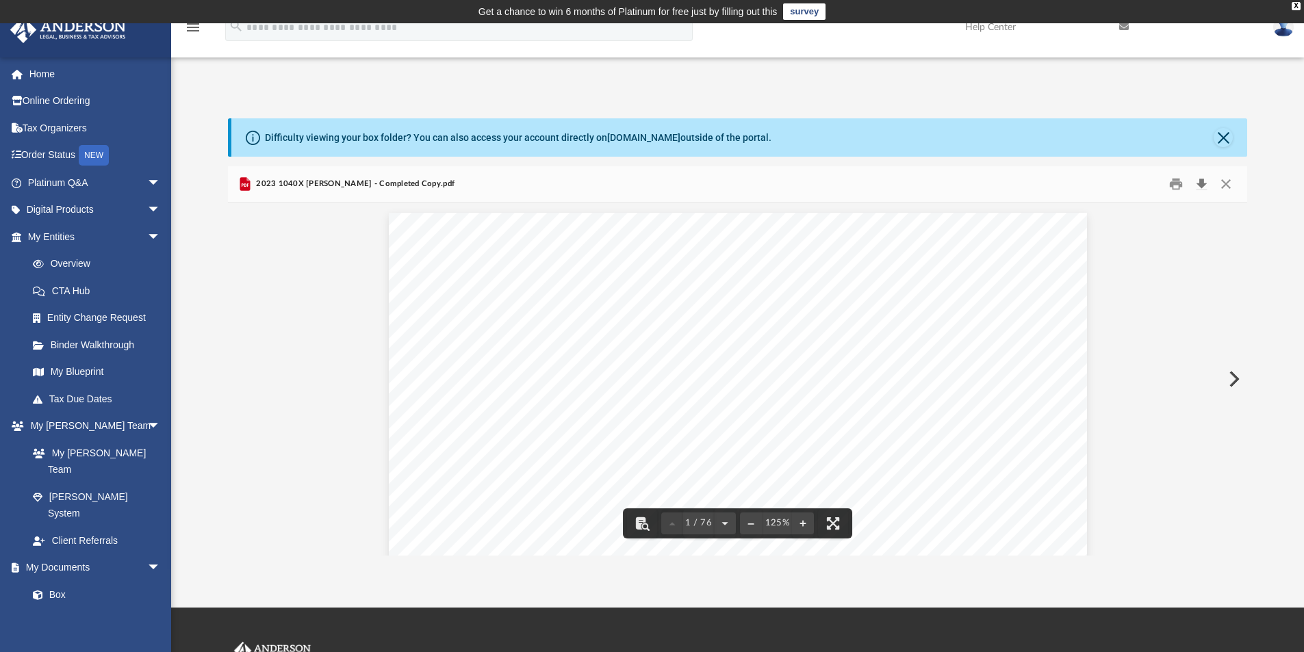
click at [1201, 183] on button "Download" at bounding box center [1201, 184] width 25 height 21
